Goal: Contribute content: Contribute content

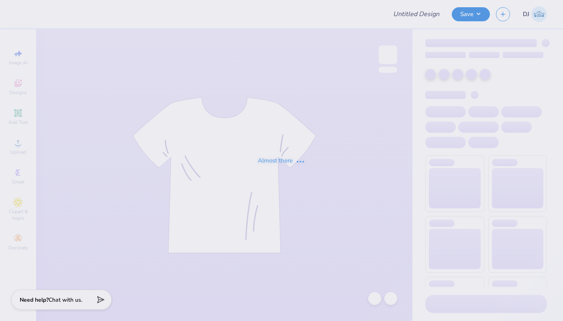
type input "Sweatshirts - American Marketing Association at The University o"
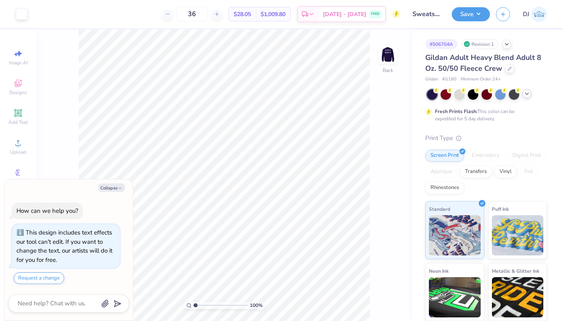
click at [529, 91] on icon at bounding box center [527, 93] width 6 height 6
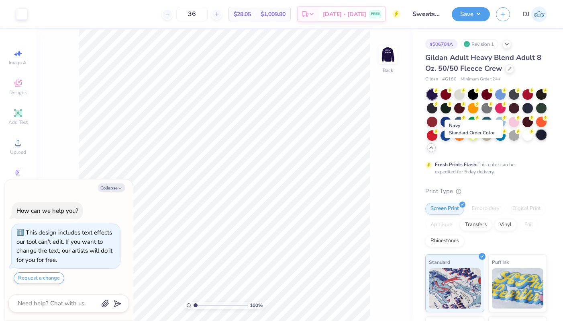
click at [537, 140] on div at bounding box center [542, 134] width 10 height 10
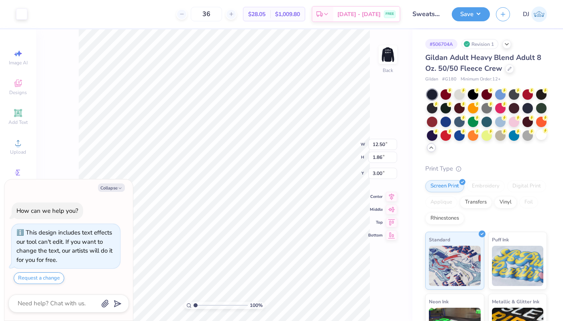
click at [383, 61] on img at bounding box center [388, 55] width 16 height 16
click at [463, 17] on button "Save" at bounding box center [471, 13] width 38 height 14
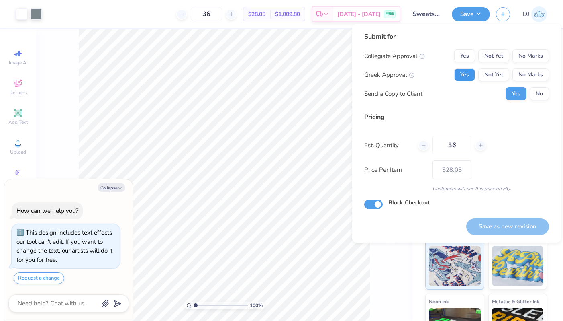
click at [463, 79] on button "Yes" at bounding box center [465, 74] width 21 height 13
click at [460, 61] on button "Yes" at bounding box center [465, 55] width 21 height 13
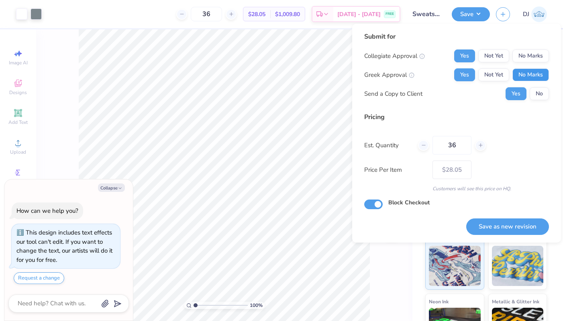
click at [518, 71] on button "No Marks" at bounding box center [531, 74] width 37 height 13
click at [534, 97] on button "No" at bounding box center [539, 93] width 19 height 13
type textarea "x"
click at [522, 225] on button "Save as new revision" at bounding box center [508, 226] width 83 height 16
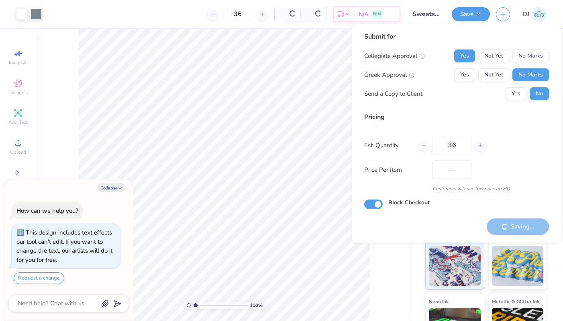
type input "$28.05"
type textarea "x"
